Goal: Download file/media

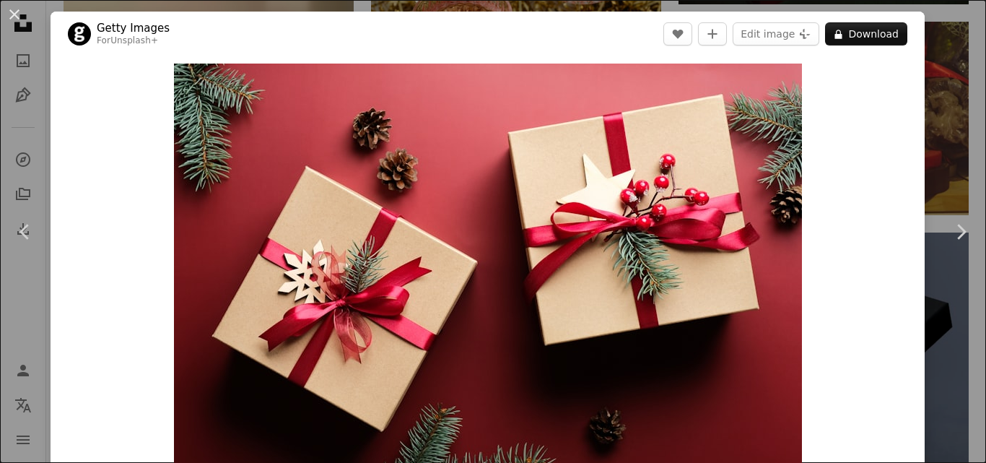
scroll to position [4716, 0]
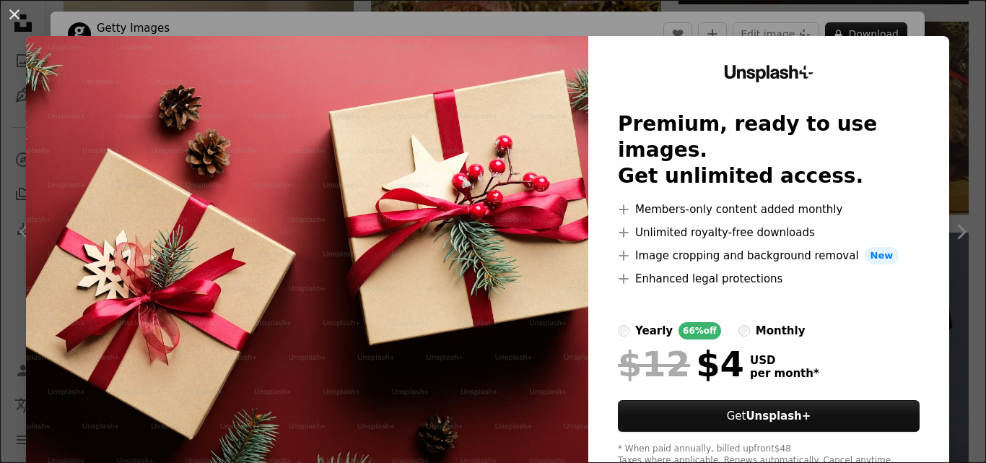
click at [515, 183] on img at bounding box center [307, 265] width 562 height 459
click at [707, 189] on div at bounding box center [769, 195] width 302 height 12
click at [339, 73] on img at bounding box center [307, 265] width 562 height 459
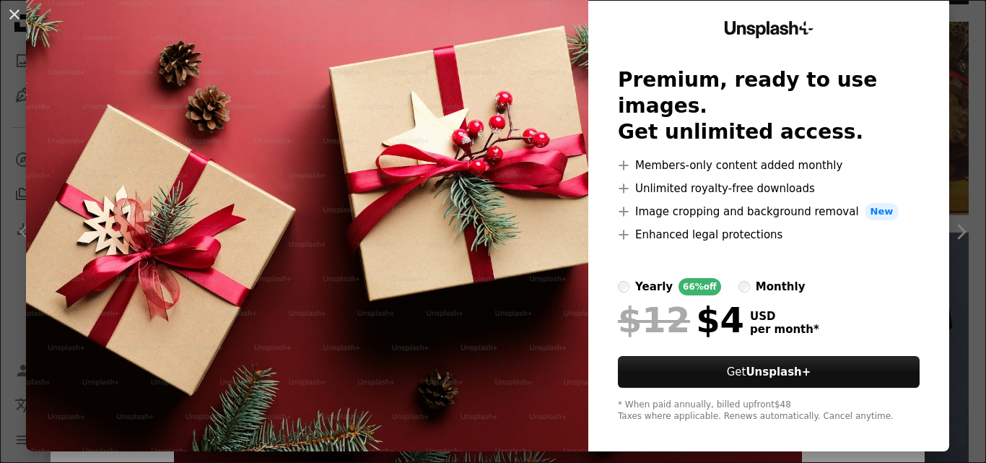
scroll to position [0, 0]
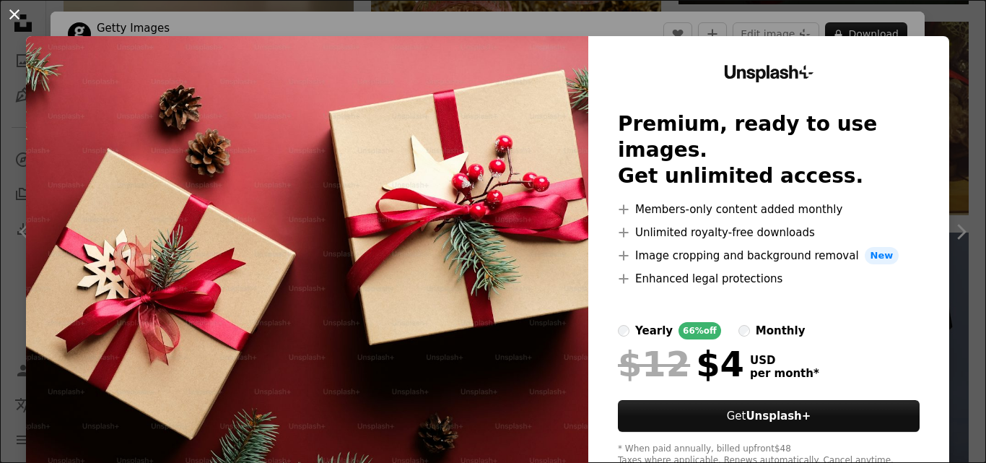
click at [19, 17] on button "An X shape" at bounding box center [14, 14] width 17 height 17
